Goal: Task Accomplishment & Management: Use online tool/utility

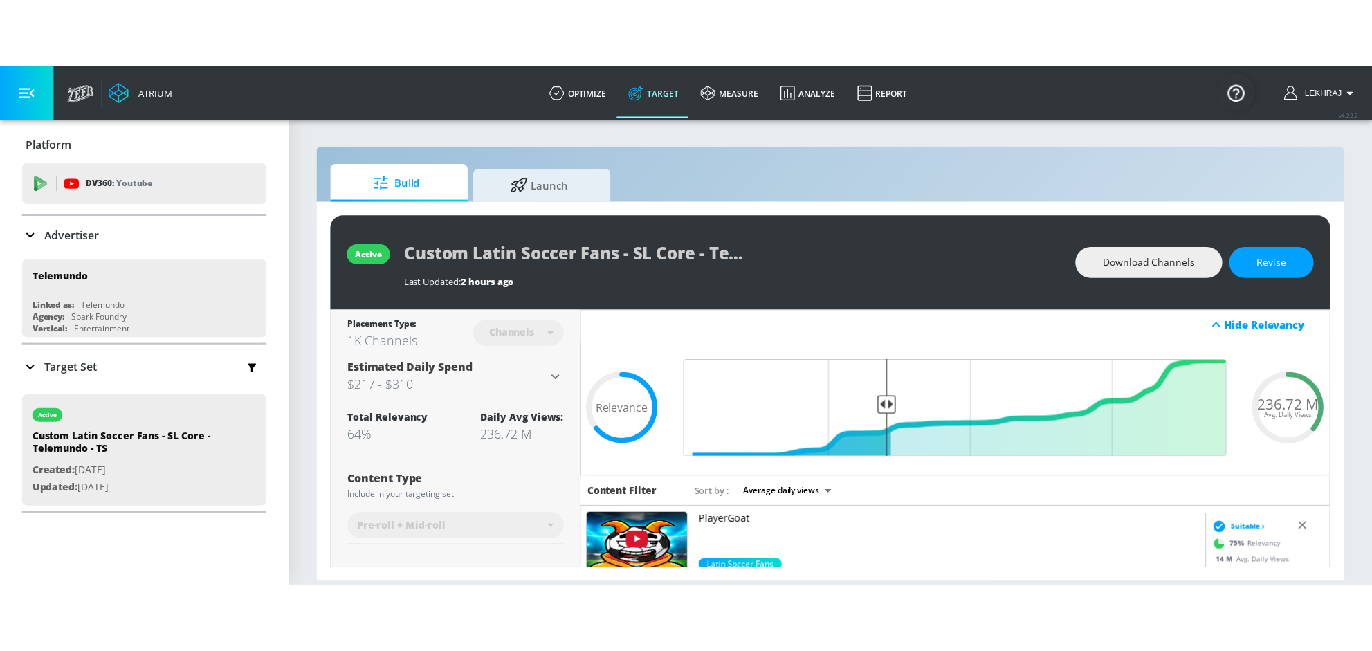
scroll to position [421, 0]
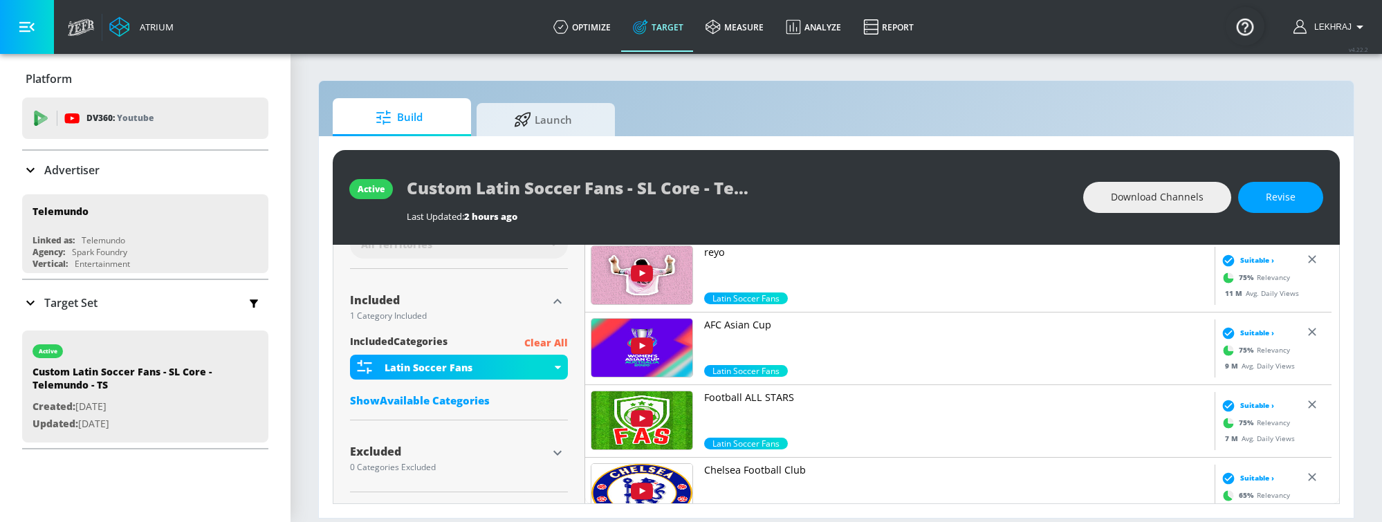
click at [24, 301] on icon at bounding box center [30, 303] width 17 height 17
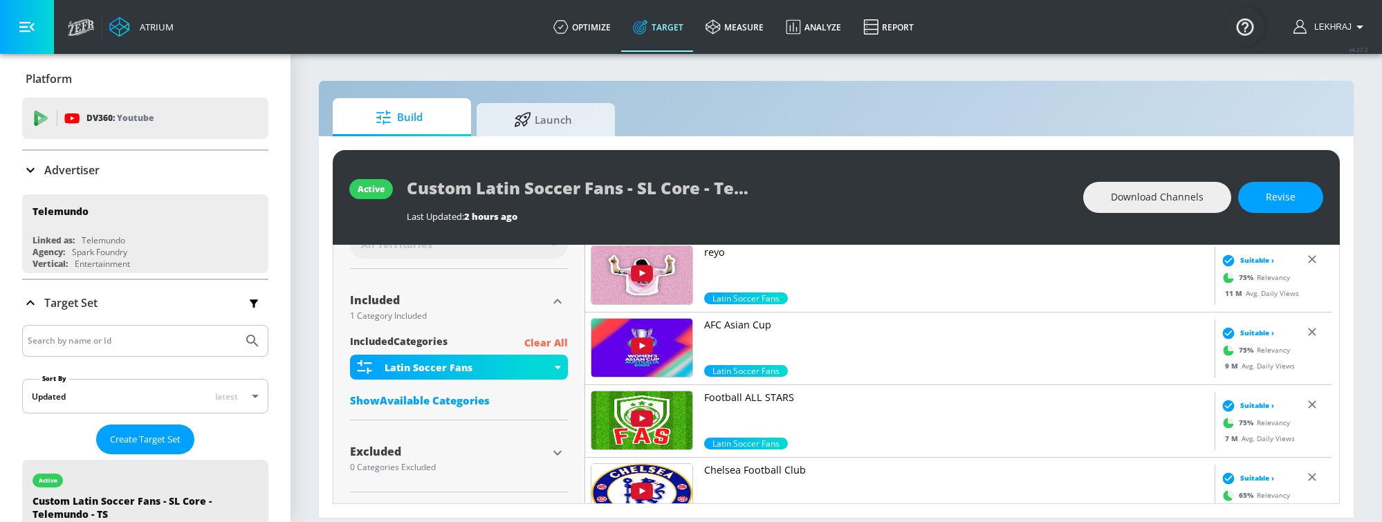
click at [24, 302] on icon at bounding box center [30, 303] width 17 height 17
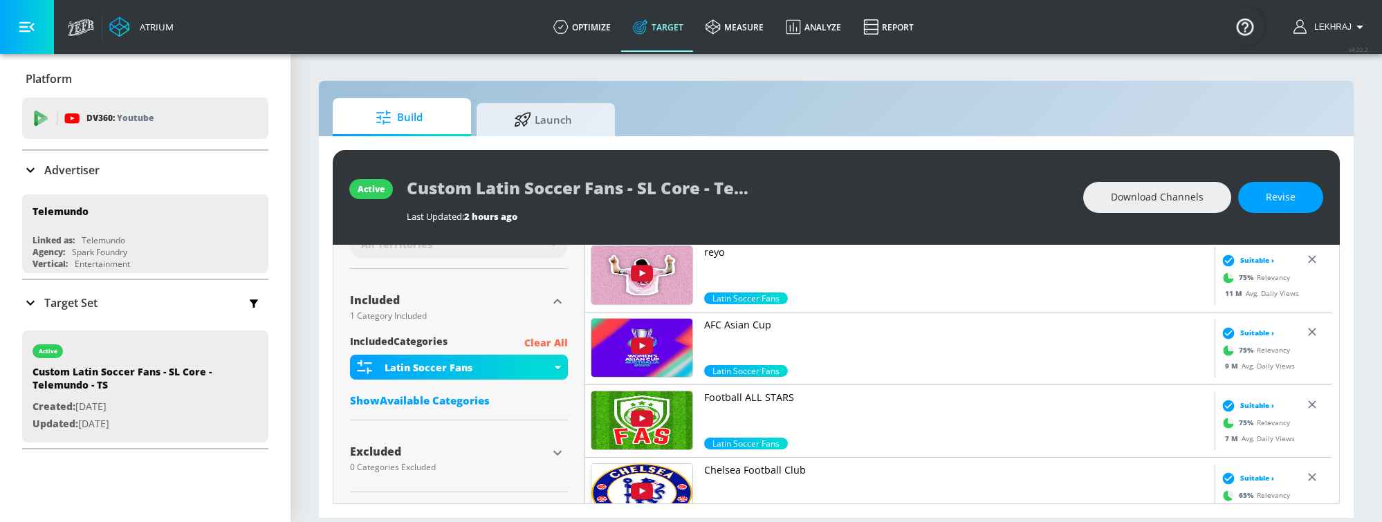
drag, startPoint x: 585, startPoint y: 33, endPoint x: 562, endPoint y: 97, distance: 67.4
click at [585, 33] on link "optimize" at bounding box center [582, 27] width 80 height 50
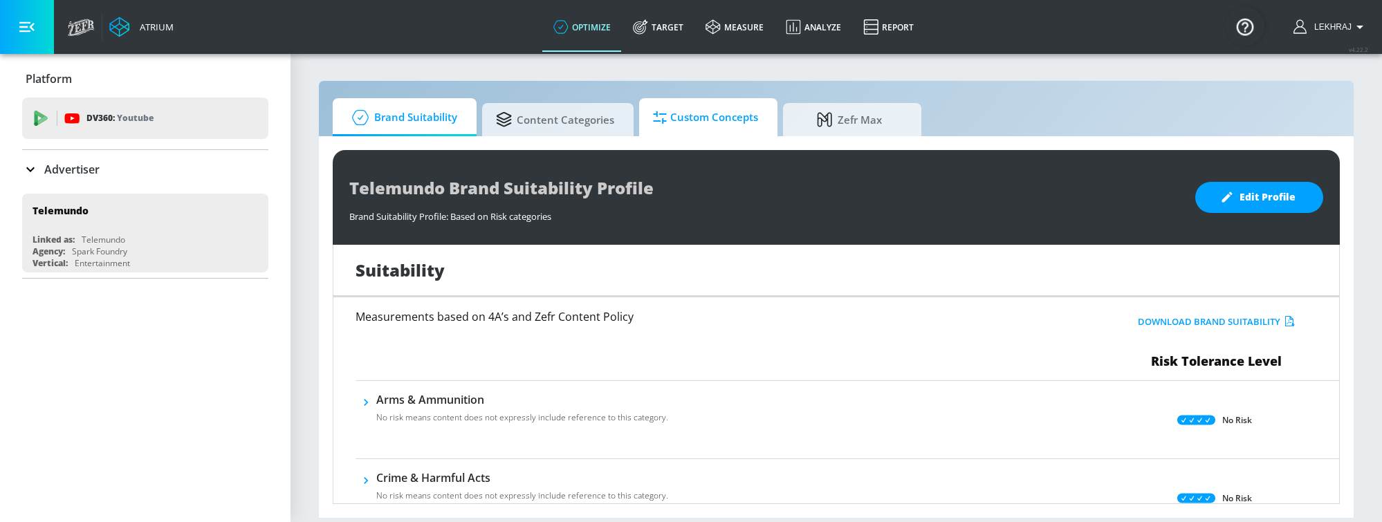
click at [710, 124] on span "Custom Concepts" at bounding box center [705, 117] width 105 height 33
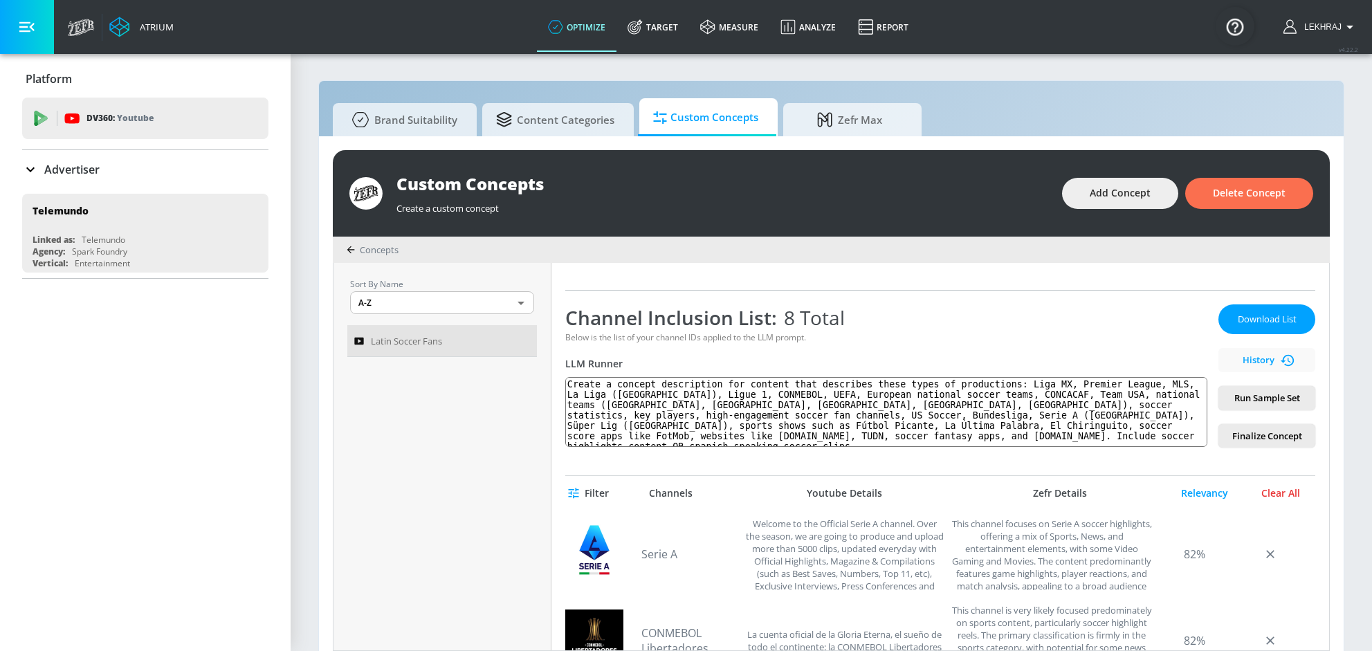
scroll to position [179, 0]
click at [1229, 440] on span "Finalize Concept" at bounding box center [1266, 436] width 75 height 16
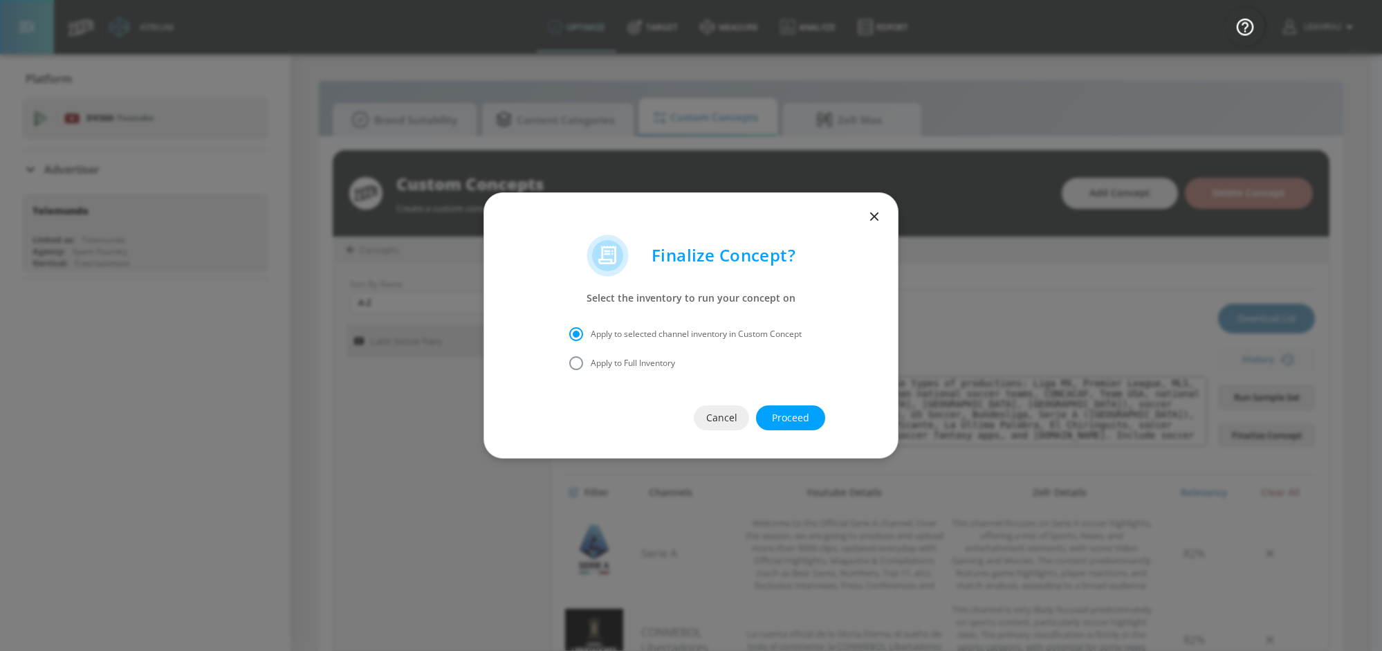
click at [633, 358] on span "Apply to Full Inventory" at bounding box center [633, 363] width 84 height 12
click at [591, 358] on input "Apply to Full Inventory" at bounding box center [576, 363] width 29 height 29
radio input "true"
click at [791, 415] on span "Proceed" at bounding box center [791, 418] width 14 height 17
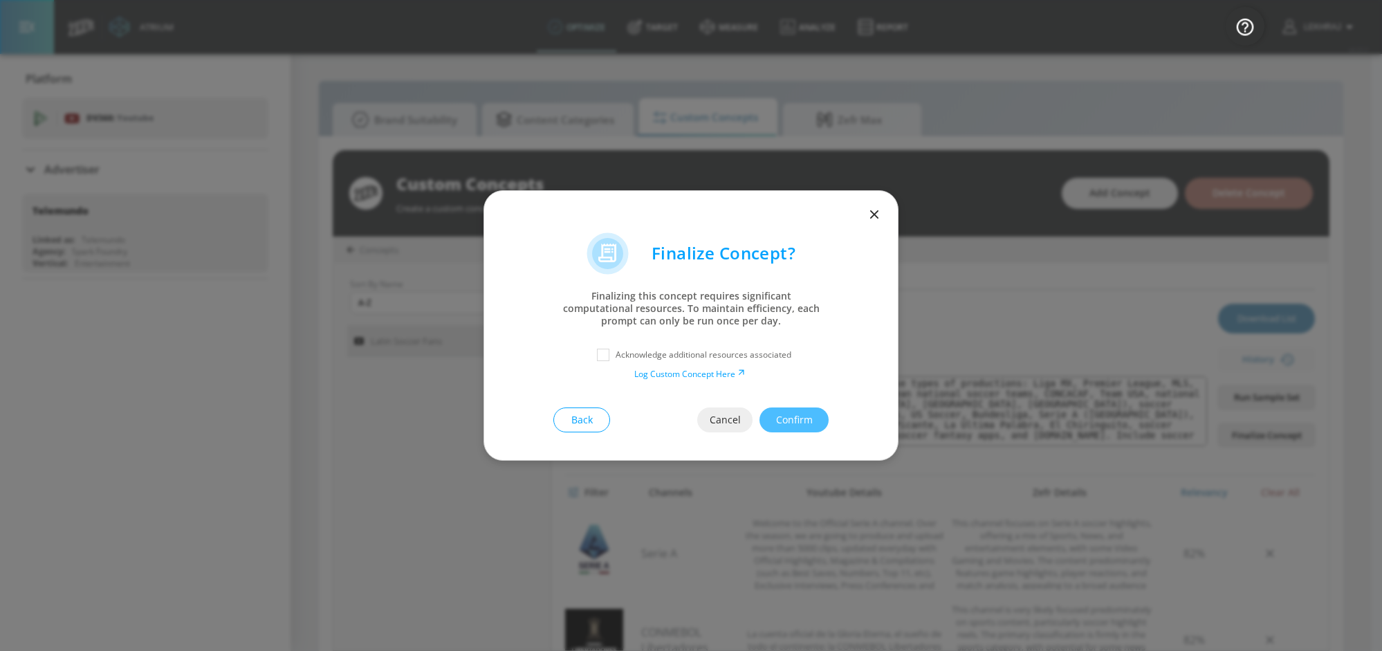
click at [622, 356] on p "Acknowledge additional resources associated" at bounding box center [704, 355] width 176 height 12
click at [603, 354] on input "checkbox" at bounding box center [603, 354] width 25 height 25
click at [601, 354] on input "checkbox" at bounding box center [603, 354] width 25 height 25
click at [798, 420] on div "Cancel Confirm" at bounding box center [762, 419] width 131 height 25
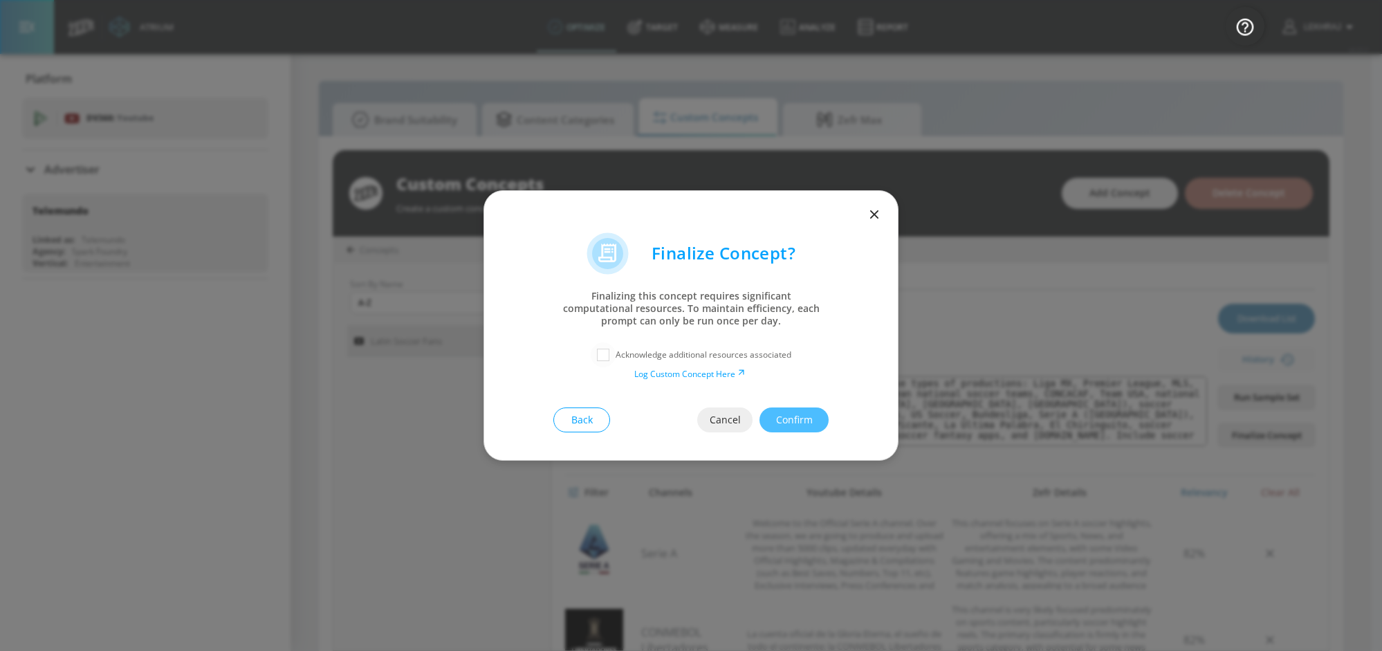
click at [603, 356] on input "checkbox" at bounding box center [603, 354] width 25 height 25
checkbox input "true"
click at [801, 419] on span "Confirm" at bounding box center [794, 420] width 14 height 17
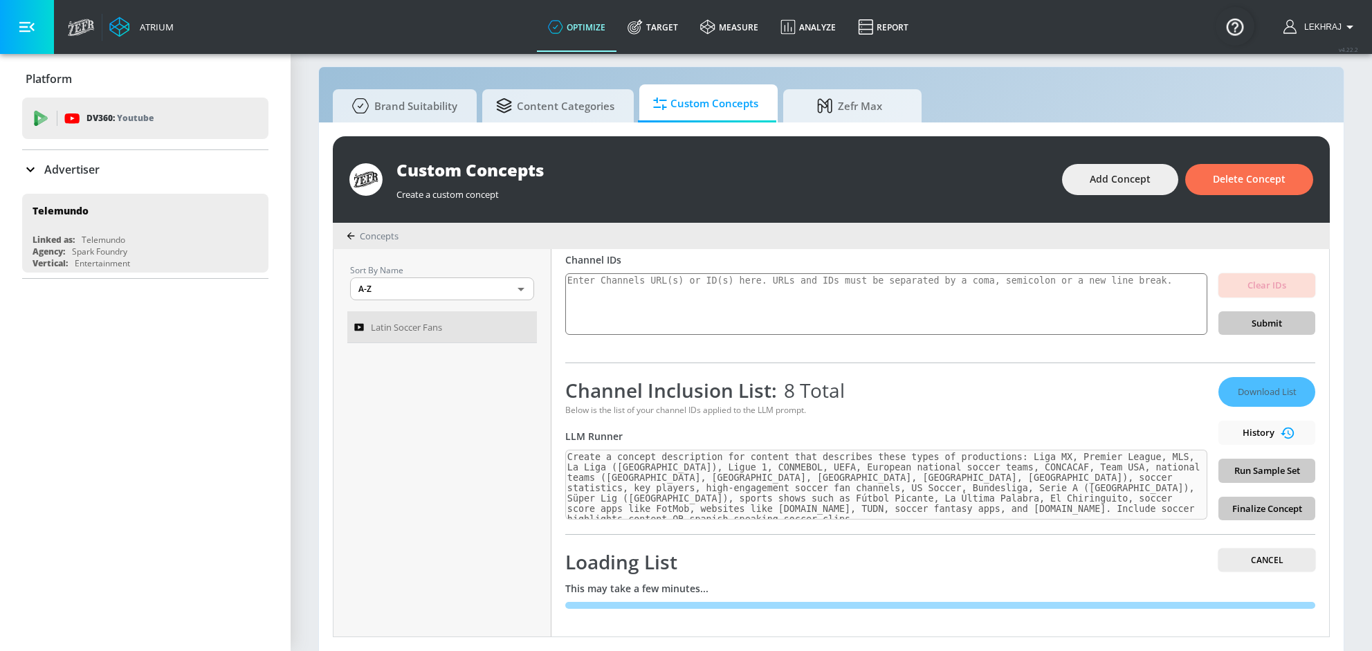
scroll to position [15, 0]
